Goal: Task Accomplishment & Management: Use online tool/utility

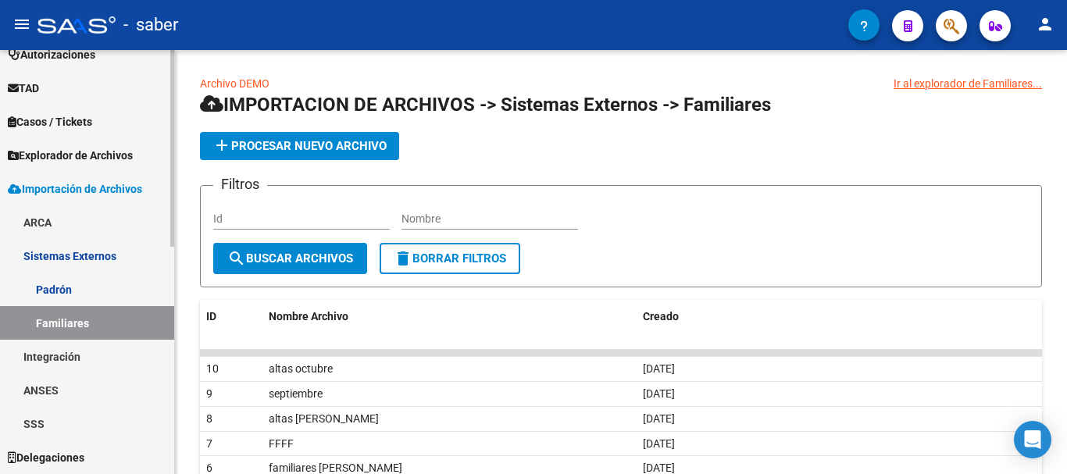
scroll to position [411, 0]
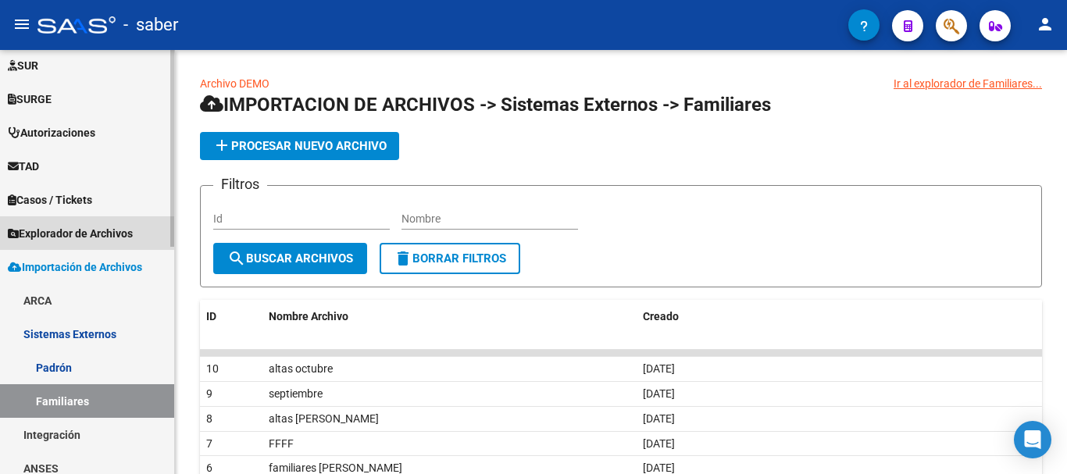
click at [83, 225] on span "Explorador de Archivos" at bounding box center [70, 233] width 125 height 17
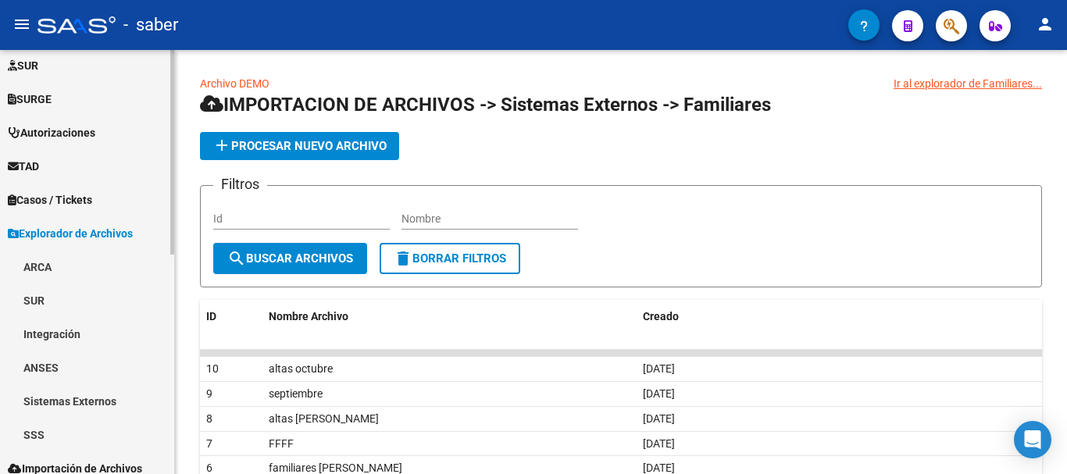
scroll to position [455, 0]
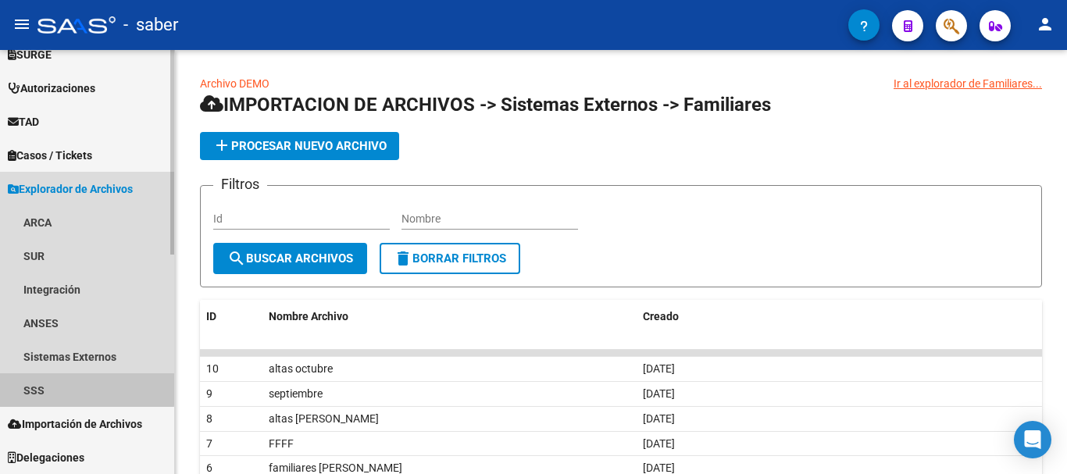
click at [38, 380] on link "SSS" at bounding box center [87, 390] width 174 height 34
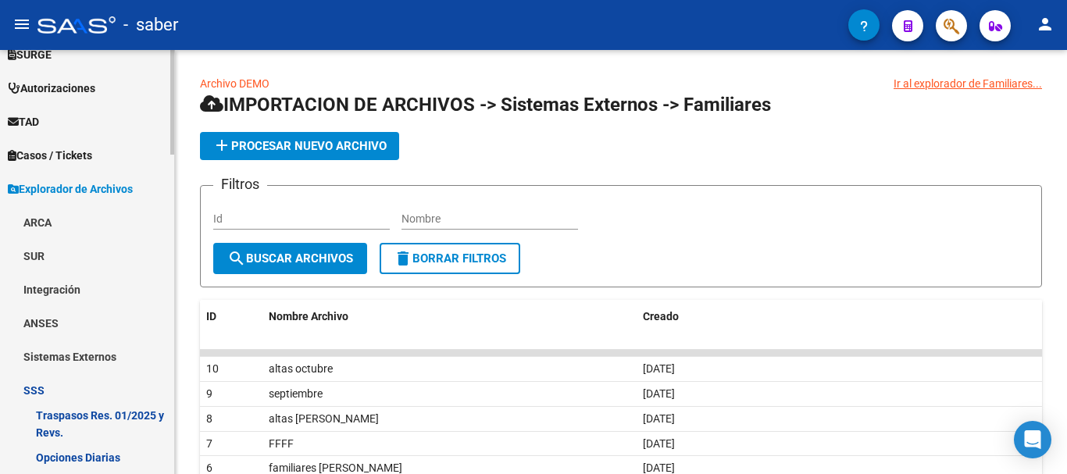
click at [65, 357] on link "Sistemas Externos" at bounding box center [87, 357] width 174 height 34
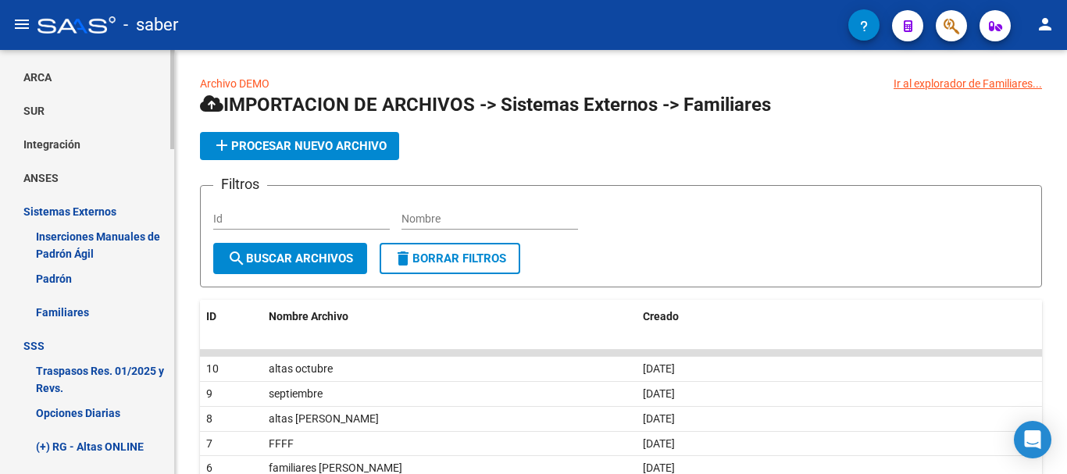
scroll to position [612, 0]
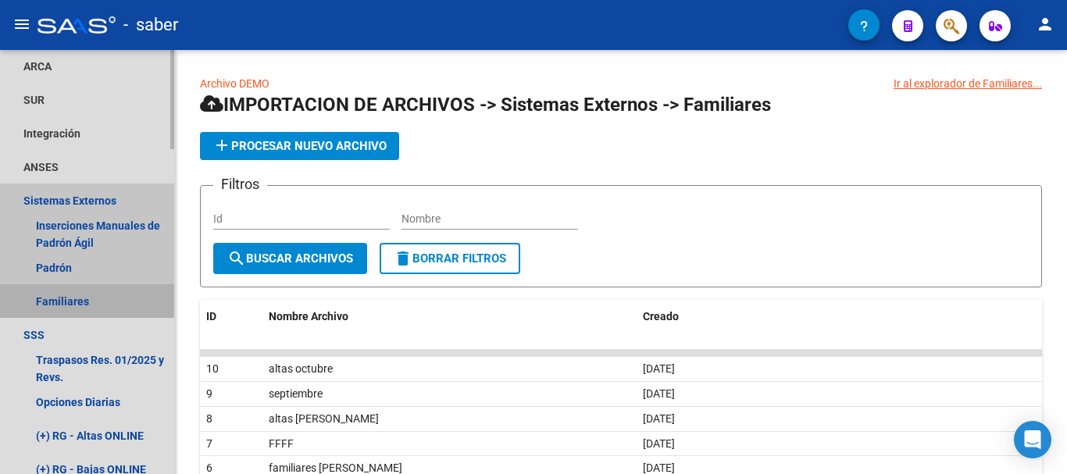
click at [72, 305] on link "Familiares" at bounding box center [87, 301] width 174 height 34
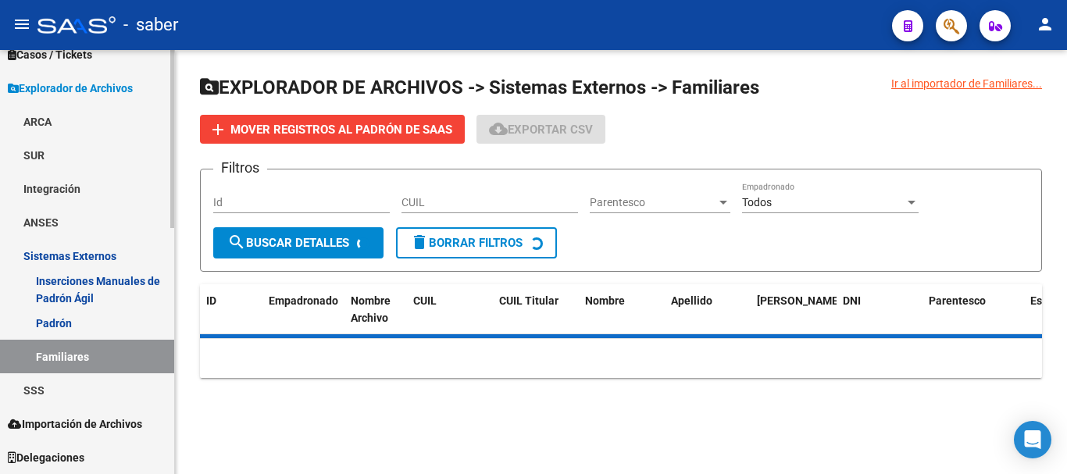
scroll to position [556, 0]
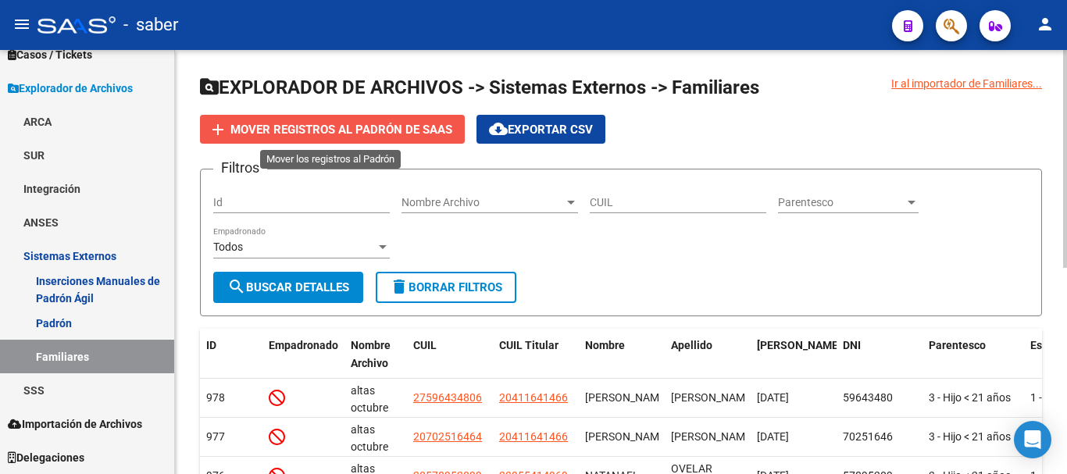
click at [325, 128] on span "Mover registros al PADRÓN de SAAS" at bounding box center [341, 130] width 222 height 14
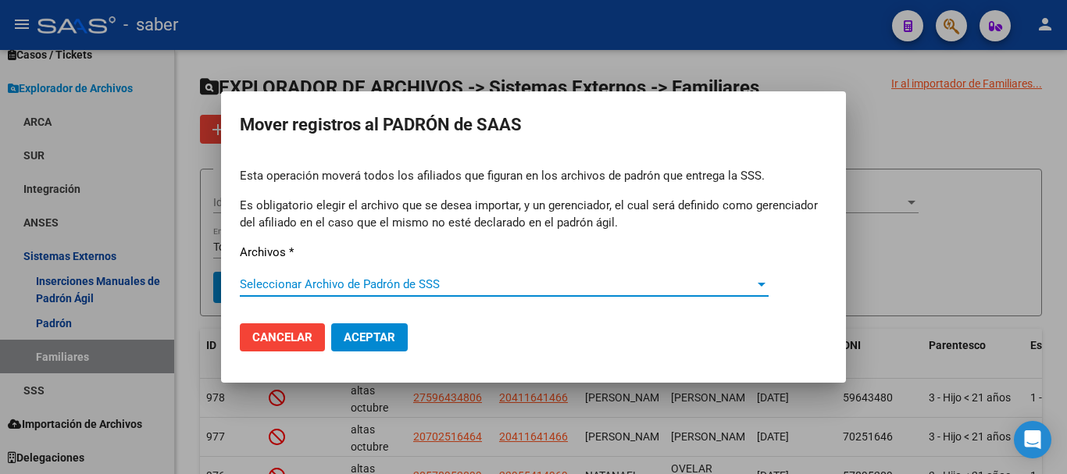
click at [398, 283] on span "Seleccionar Archivo de Padrón de SSS" at bounding box center [497, 284] width 515 height 14
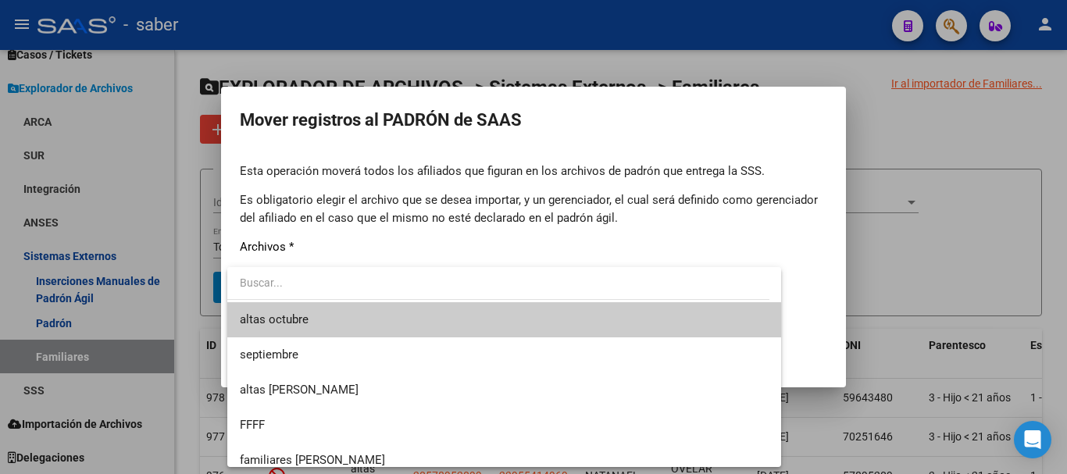
click at [274, 327] on span "altas octubre" at bounding box center [504, 319] width 529 height 35
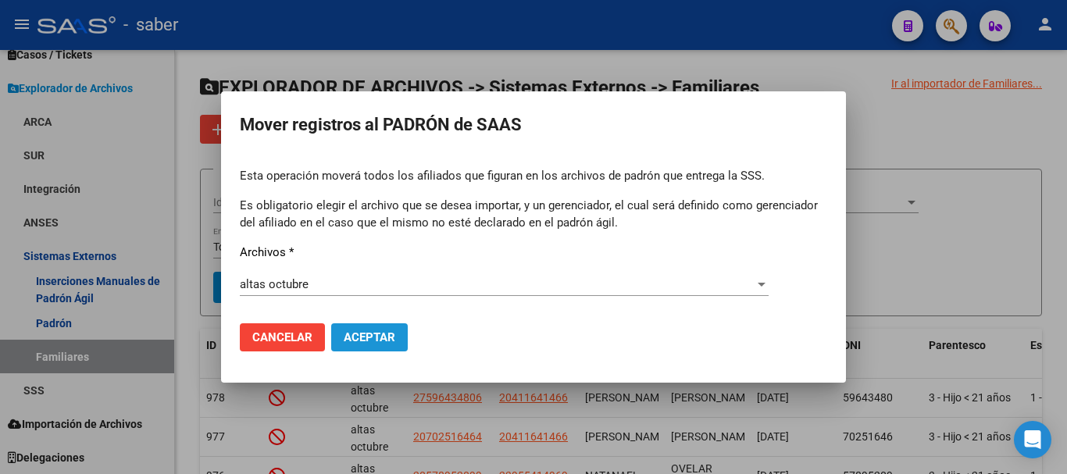
click at [377, 341] on span "Aceptar" at bounding box center [370, 337] width 52 height 14
